Goal: Task Accomplishment & Management: Complete application form

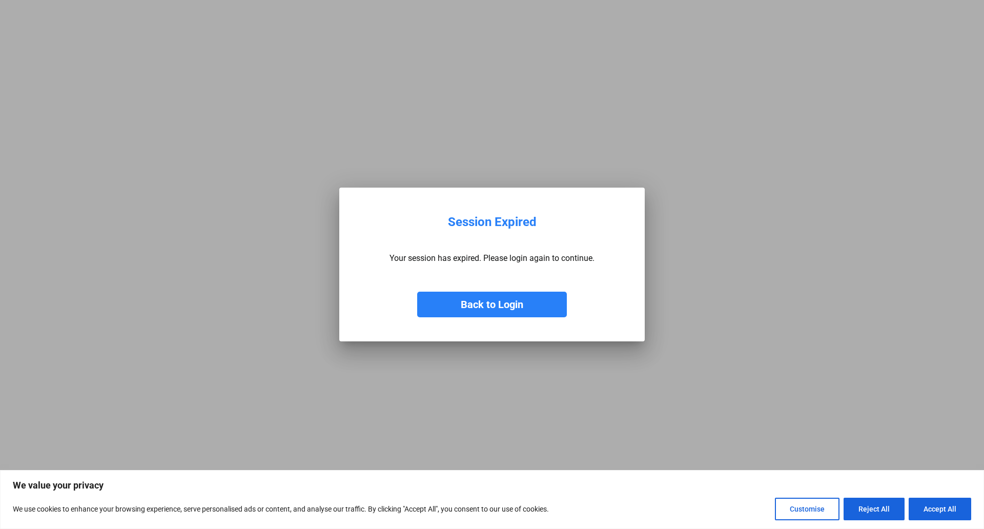
click at [477, 301] on button "Back to Login" at bounding box center [492, 305] width 150 height 26
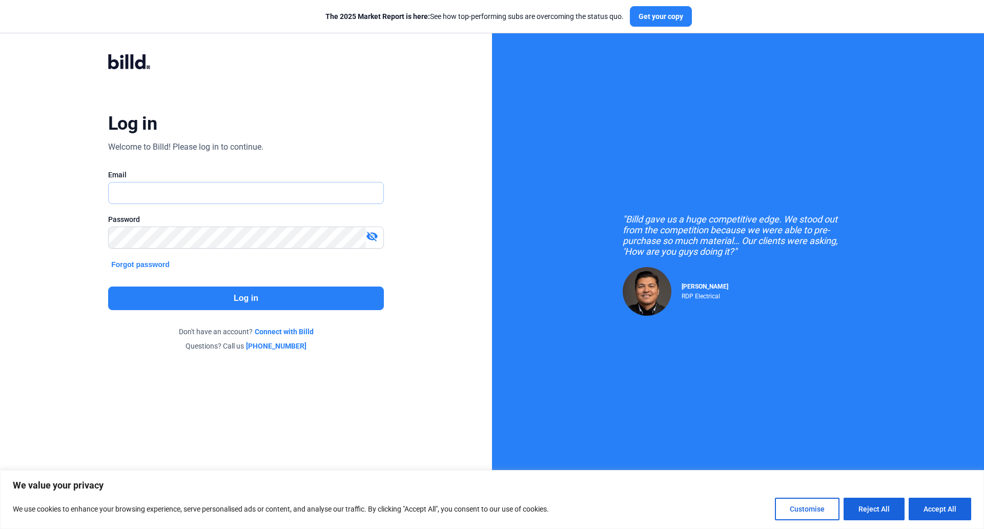
type input "[EMAIL_ADDRESS][DOMAIN_NAME]"
click at [240, 304] on button "Log in" at bounding box center [246, 298] width 276 height 24
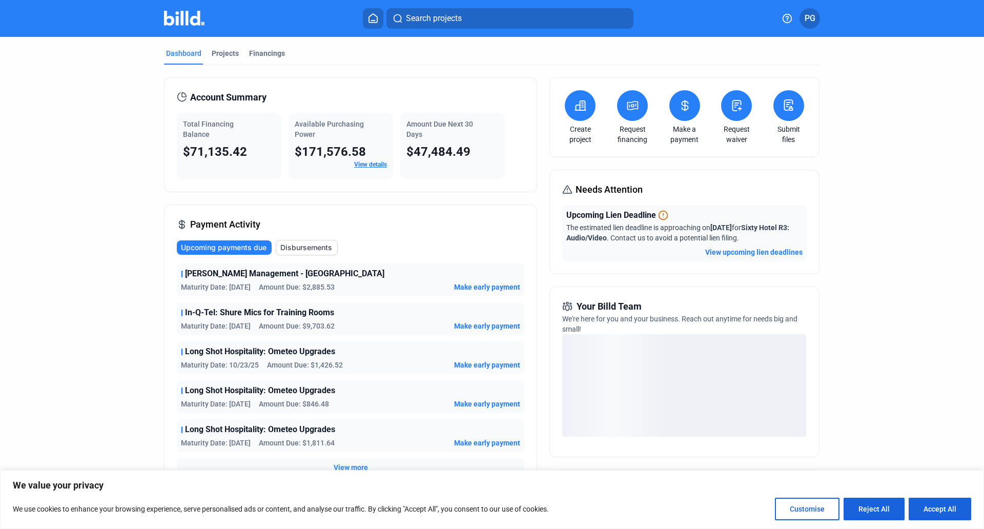
click at [575, 109] on icon at bounding box center [580, 105] width 13 height 12
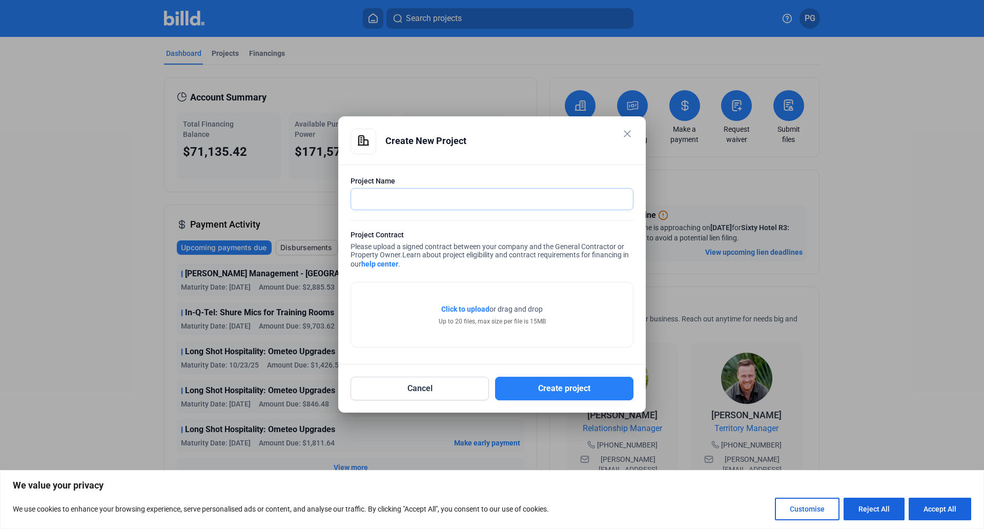
click at [390, 198] on input "text" at bounding box center [486, 199] width 271 height 21
paste input "CTA Innovation House - Obsolete / OOW Equipment Replacement"
type input "CTA Innovation House - Obsolete / OOW Equipment Replacement"
click at [460, 308] on span "Click to upload" at bounding box center [465, 309] width 48 height 8
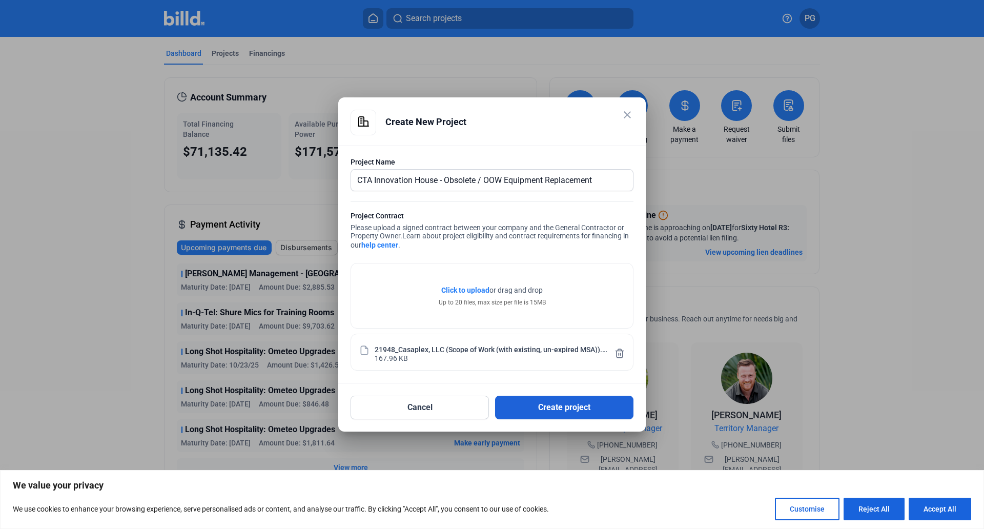
click at [572, 405] on button "Create project" at bounding box center [564, 408] width 138 height 24
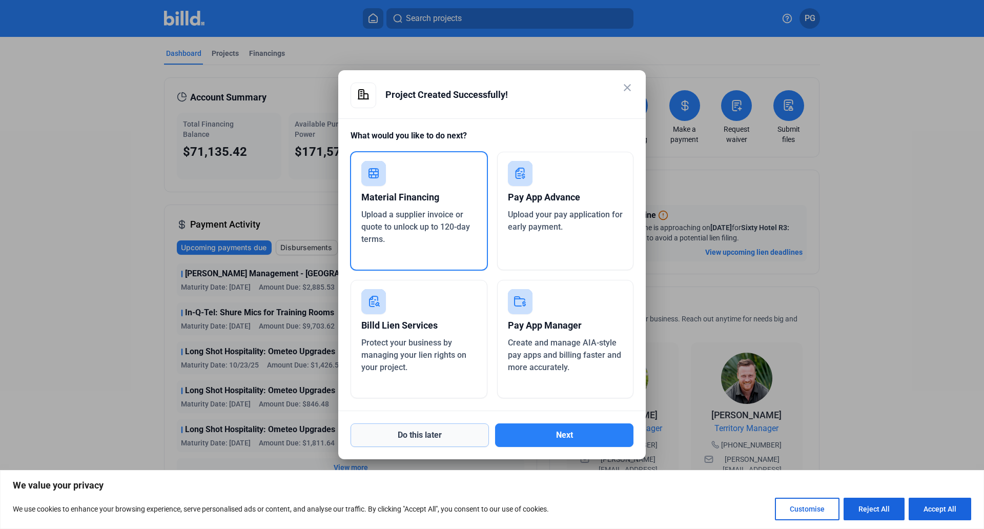
click at [417, 435] on button "Do this later" at bounding box center [419, 435] width 138 height 24
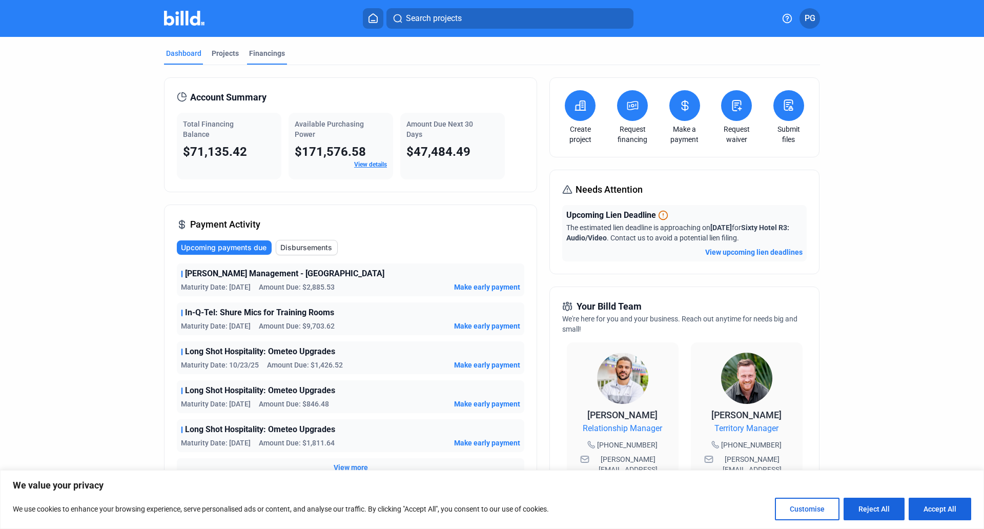
click at [257, 50] on div "Financings" at bounding box center [267, 53] width 36 height 10
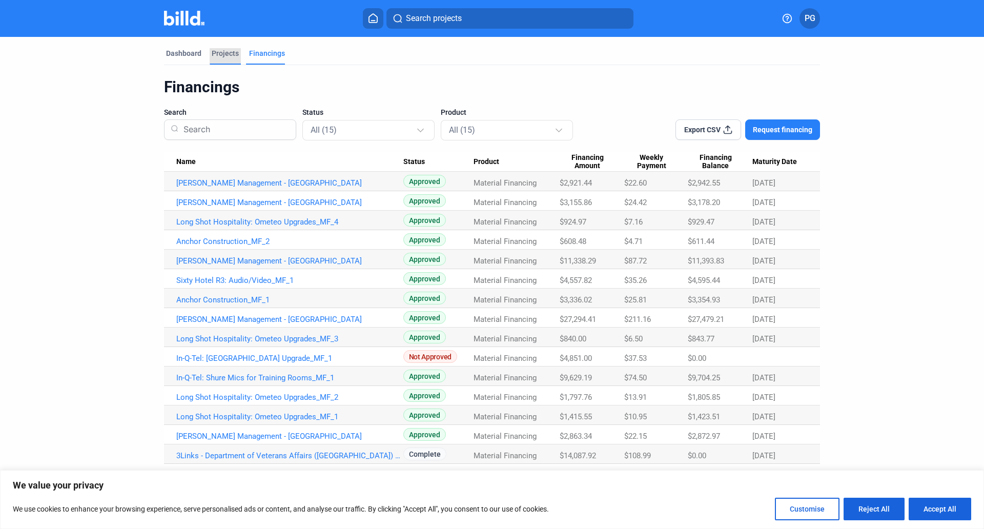
click at [228, 55] on div "Projects" at bounding box center [225, 53] width 27 height 10
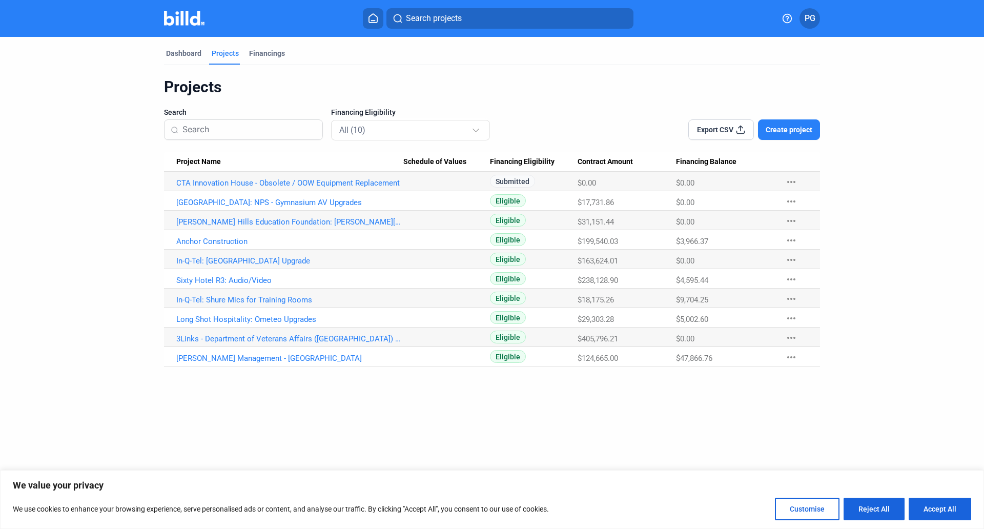
click at [808, 21] on span "PG" at bounding box center [809, 18] width 11 height 12
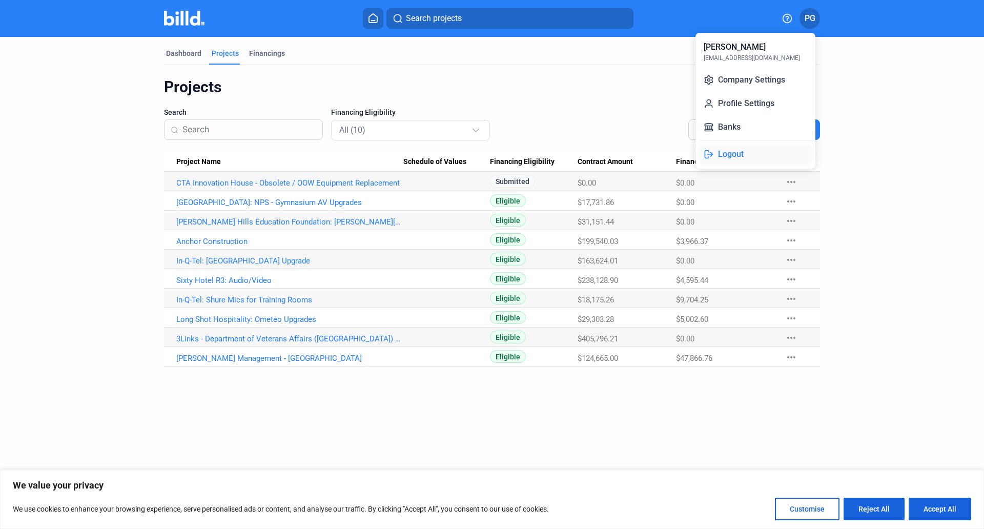
click at [739, 154] on button "Logout" at bounding box center [755, 154] width 112 height 20
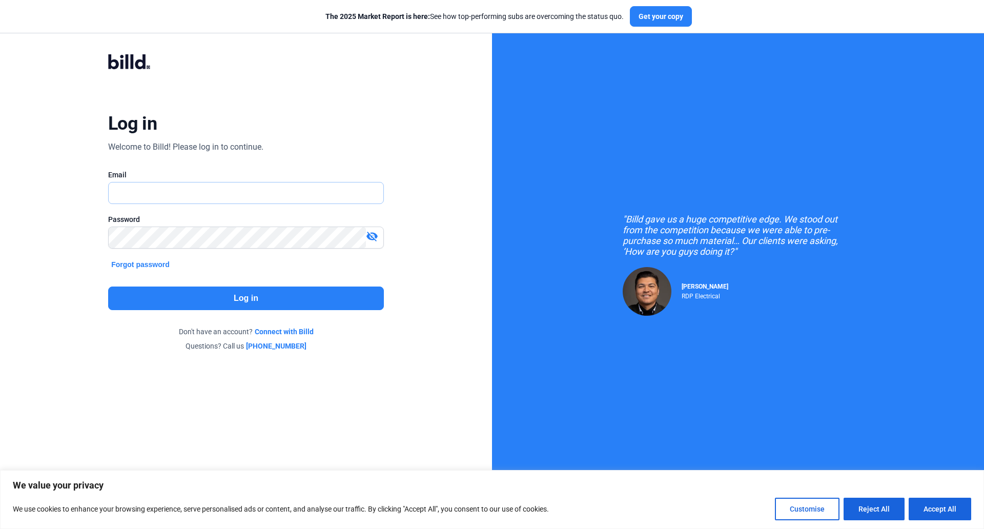
type input "[PERSON_NAME][EMAIL_ADDRESS][DOMAIN_NAME]"
